Goal: Task Accomplishment & Management: Manage account settings

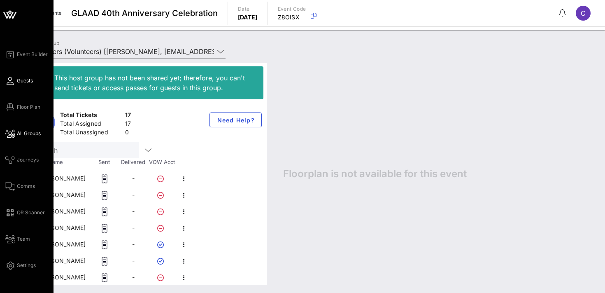
click at [14, 83] on link "Guests" at bounding box center [19, 81] width 28 height 10
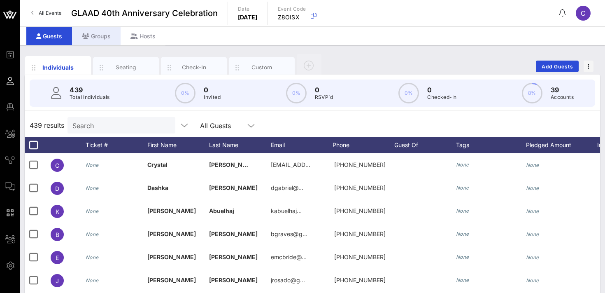
click at [103, 35] on div "Groups" at bounding box center [96, 36] width 49 height 19
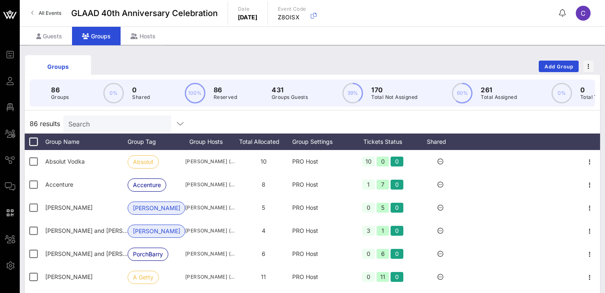
click at [117, 124] on input "Search" at bounding box center [116, 123] width 96 height 11
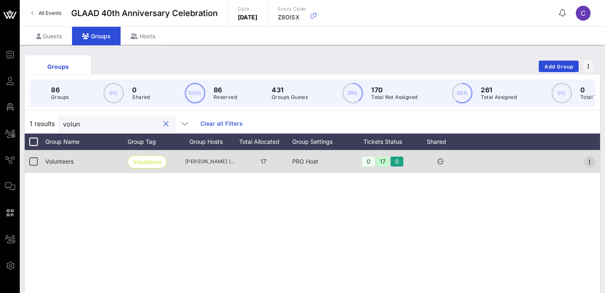
type input "volun"
click at [591, 164] on icon "button" at bounding box center [590, 162] width 10 height 10
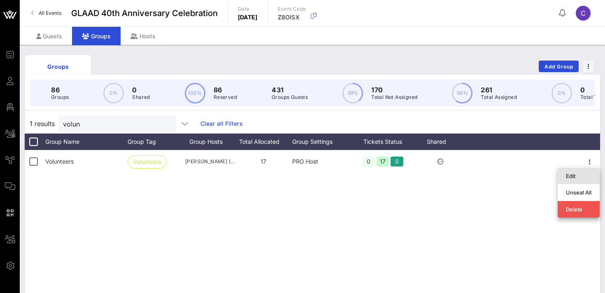
click at [572, 176] on div "Edit" at bounding box center [579, 175] width 26 height 7
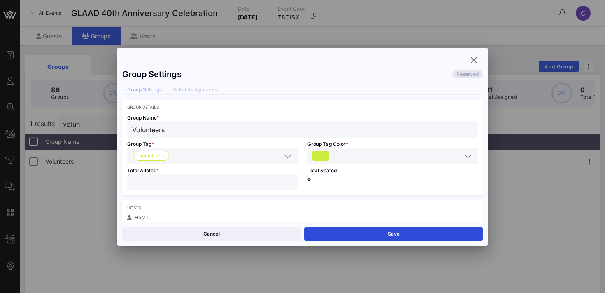
type input "**"
click at [289, 178] on input "**" at bounding box center [212, 182] width 161 height 11
click at [333, 232] on button "Save" at bounding box center [393, 233] width 179 height 13
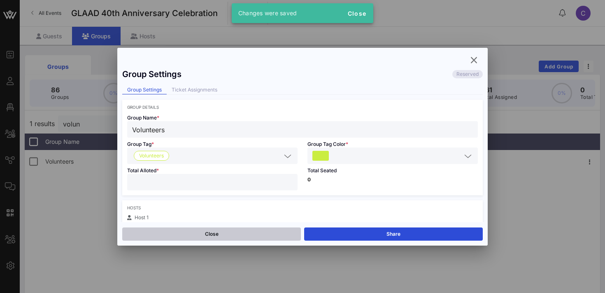
click at [215, 232] on button "Close" at bounding box center [211, 233] width 179 height 13
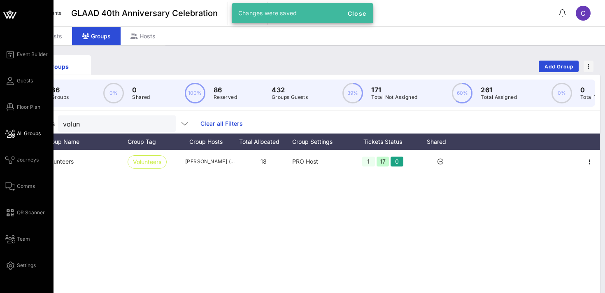
click at [28, 128] on link "All Groups" at bounding box center [23, 133] width 36 height 10
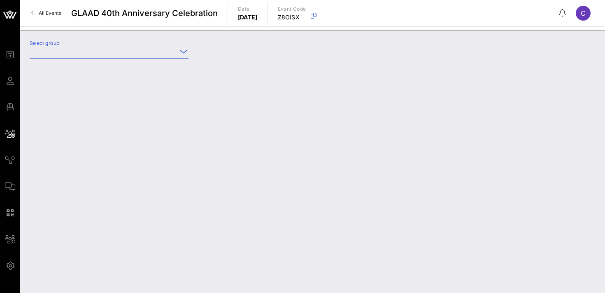
click at [122, 53] on input "Select group" at bounding box center [103, 51] width 147 height 13
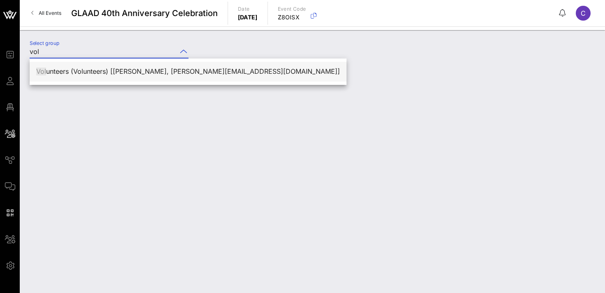
click at [116, 75] on div "Vol unteers (Volunteers) [[PERSON_NAME], [PERSON_NAME][EMAIL_ADDRESS][DOMAIN_NA…" at bounding box center [188, 72] width 304 height 18
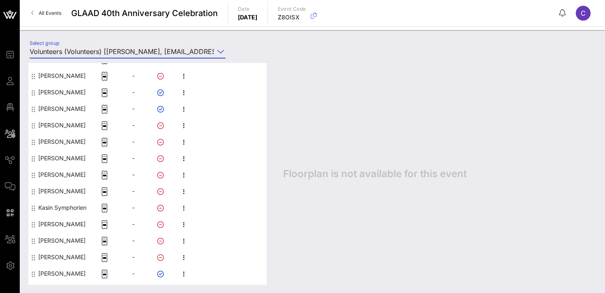
scroll to position [182, 0]
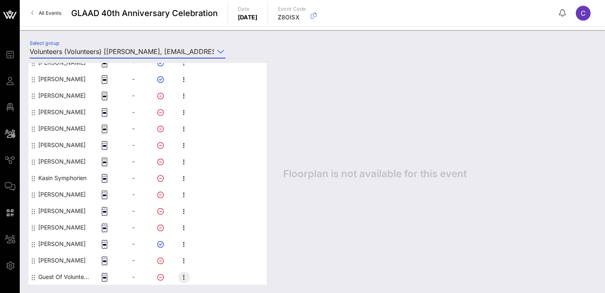
type input "Volunteers (Volunteers) [[PERSON_NAME], [EMAIL_ADDRESS][DOMAIN_NAME]]"
click at [186, 274] on icon "button" at bounding box center [184, 277] width 10 height 10
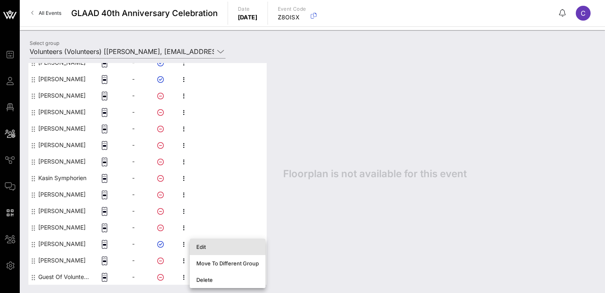
click at [209, 246] on div "Edit" at bounding box center [227, 246] width 63 height 7
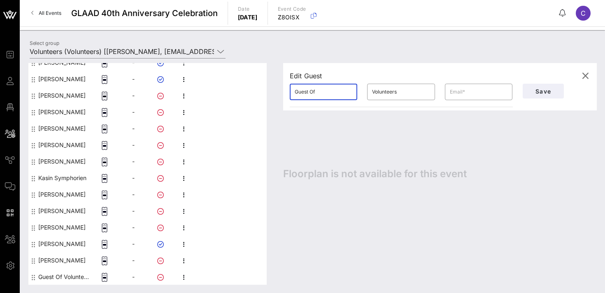
click at [326, 89] on input "Guest Of" at bounding box center [324, 91] width 58 height 13
type input "Jenni"
type input "[PERSON_NAME]"
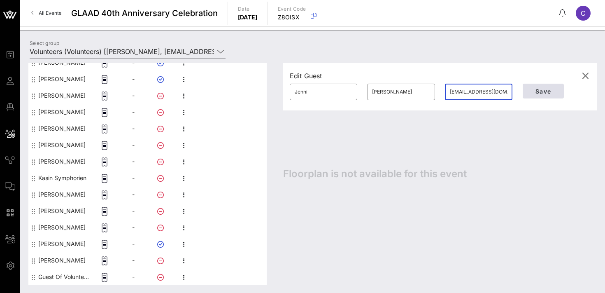
type input "[EMAIL_ADDRESS][DOMAIN_NAME]"
click at [541, 88] on span "Save" at bounding box center [543, 91] width 28 height 7
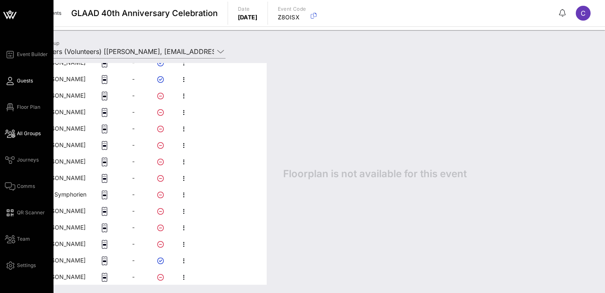
click at [19, 79] on span "Guests" at bounding box center [25, 80] width 16 height 7
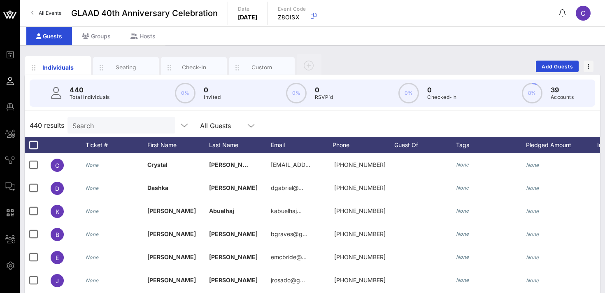
click at [109, 126] on input "Search" at bounding box center [120, 125] width 96 height 11
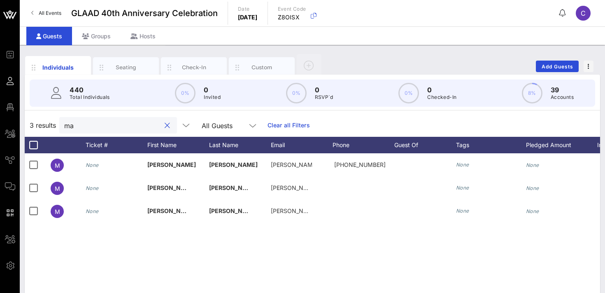
type input "m"
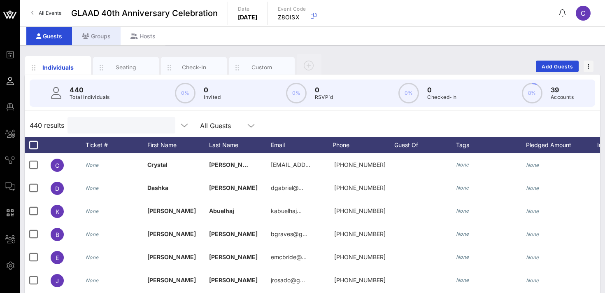
click at [100, 33] on div "Groups" at bounding box center [96, 36] width 49 height 19
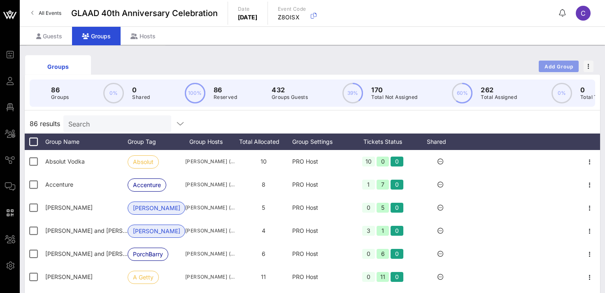
click at [546, 66] on span "Add Group" at bounding box center [559, 66] width 30 height 6
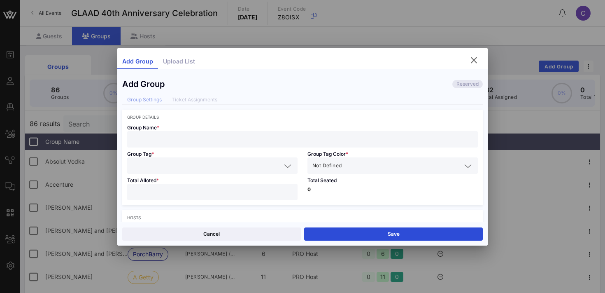
click at [167, 137] on input "text" at bounding box center [302, 139] width 341 height 11
type input "GLAAD Staff (Working)"
click at [156, 164] on input "text" at bounding box center [206, 165] width 149 height 11
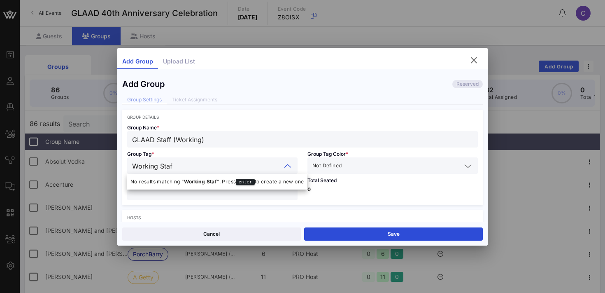
type input "Working Staff"
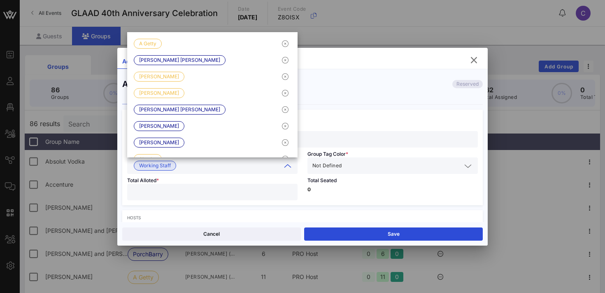
click at [202, 193] on input "number" at bounding box center [212, 191] width 161 height 11
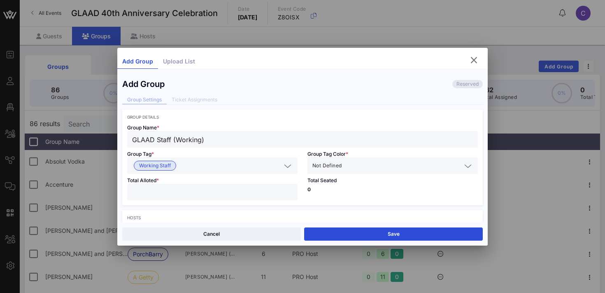
type input "**"
click at [333, 200] on div "Total Seated 0" at bounding box center [393, 189] width 180 height 31
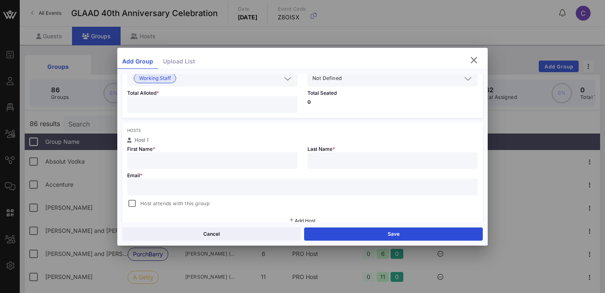
scroll to position [126, 0]
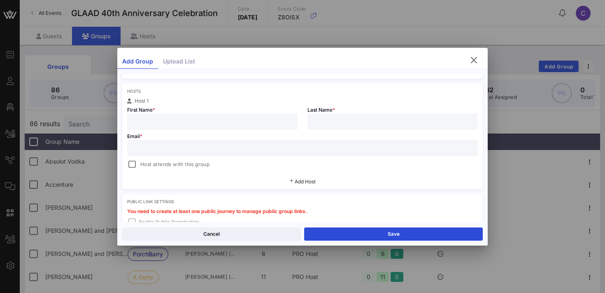
click at [201, 122] on input "text" at bounding box center [212, 121] width 161 height 11
type input "Dashka"
type input "[PERSON_NAME]"
click at [204, 149] on input "[EMAIL_ADDRESS]" at bounding box center [302, 147] width 341 height 11
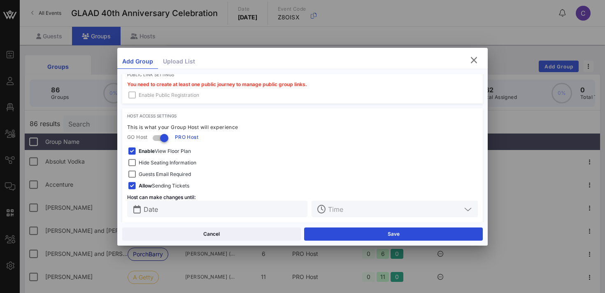
scroll to position [254, 0]
type input "[EMAIL_ADDRESS][DOMAIN_NAME]"
click at [158, 163] on span "Hide Seating Information" at bounding box center [168, 162] width 58 height 8
click at [159, 149] on span "Enable View Floor Plan" at bounding box center [165, 150] width 52 height 8
click at [163, 175] on span "Guests Email Required" at bounding box center [165, 173] width 52 height 8
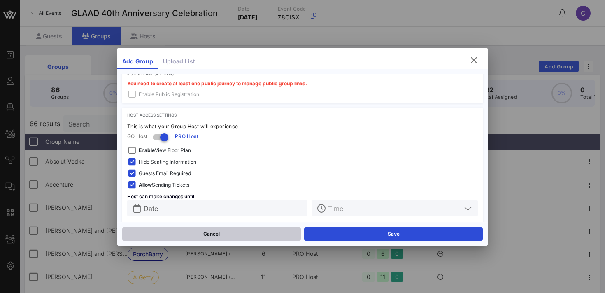
click at [194, 235] on button "Cancel" at bounding box center [211, 233] width 179 height 13
